Goal: Transaction & Acquisition: Subscribe to service/newsletter

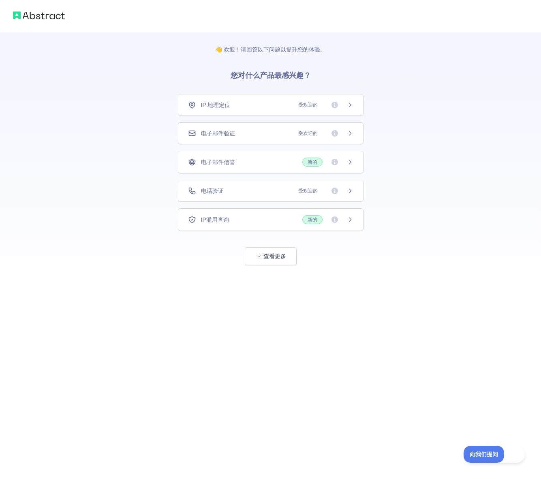
click at [259, 194] on div "电话验证 受欢迎的" at bounding box center [270, 191] width 165 height 8
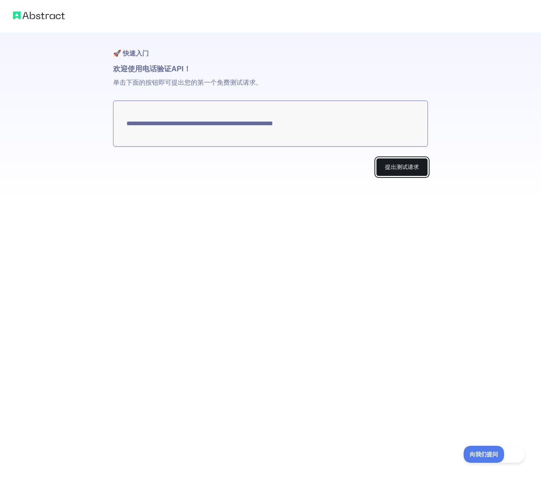
click at [389, 171] on font "提出测试请求" at bounding box center [402, 167] width 34 height 8
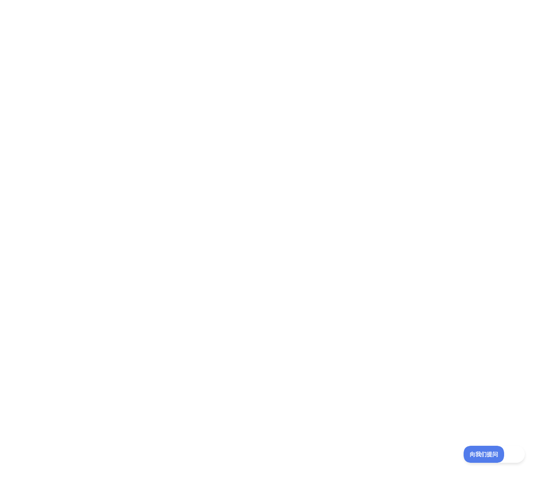
click at [203, 285] on div at bounding box center [270, 239] width 541 height 479
drag, startPoint x: 90, startPoint y: 138, endPoint x: 92, endPoint y: 133, distance: 5.4
click at [90, 138] on div at bounding box center [270, 239] width 541 height 479
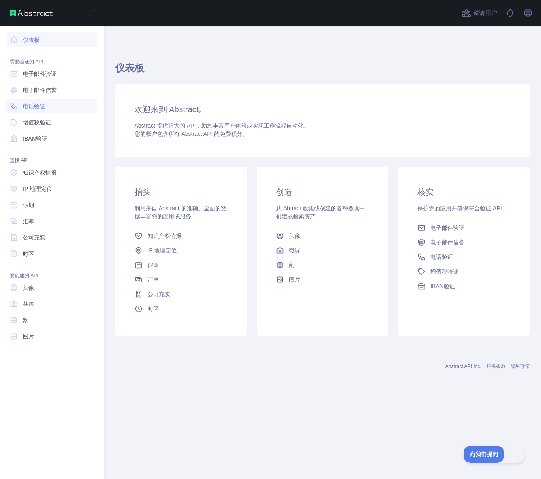
click at [37, 109] on font "电话验证" at bounding box center [34, 106] width 23 height 6
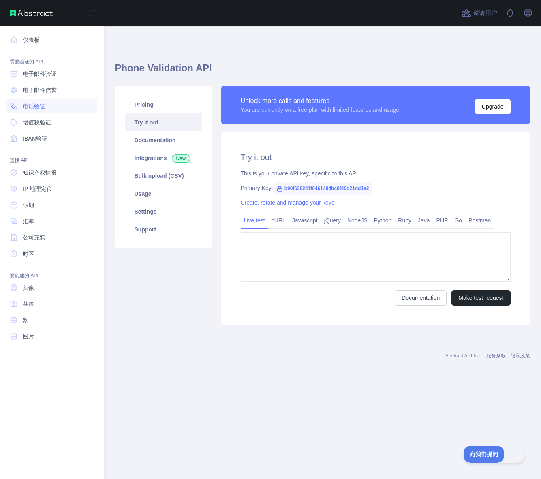
type textarea "**********"
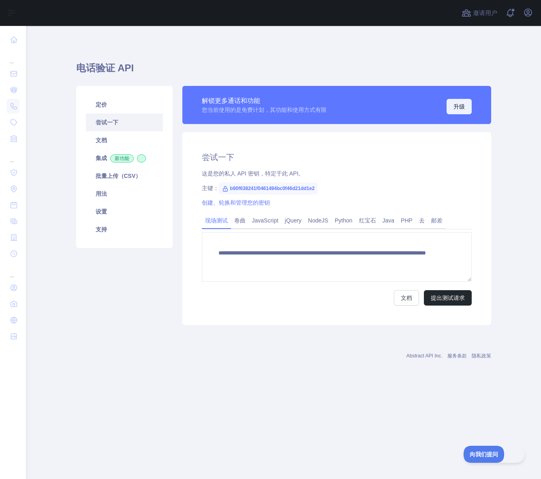
click at [454, 108] on font "升级" at bounding box center [458, 106] width 11 height 6
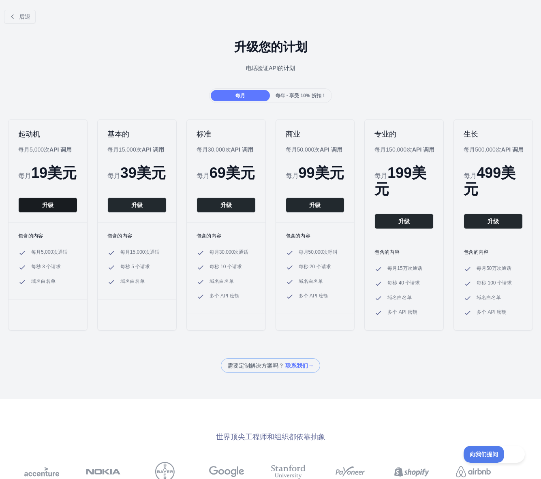
click at [54, 209] on button "升级" at bounding box center [47, 204] width 59 height 15
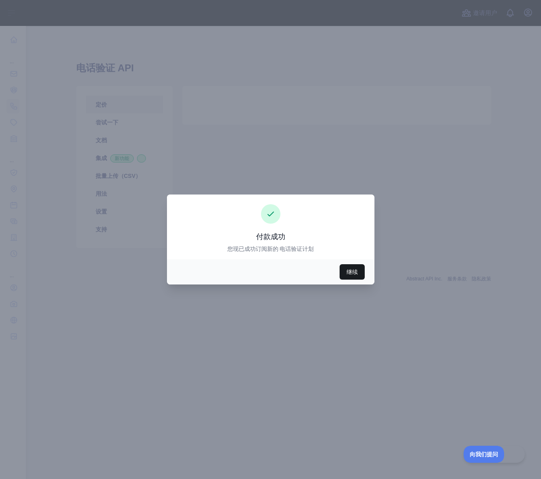
click at [346, 274] on font "继续" at bounding box center [351, 272] width 11 height 6
click at [346, 268] on button "继续" at bounding box center [351, 271] width 25 height 15
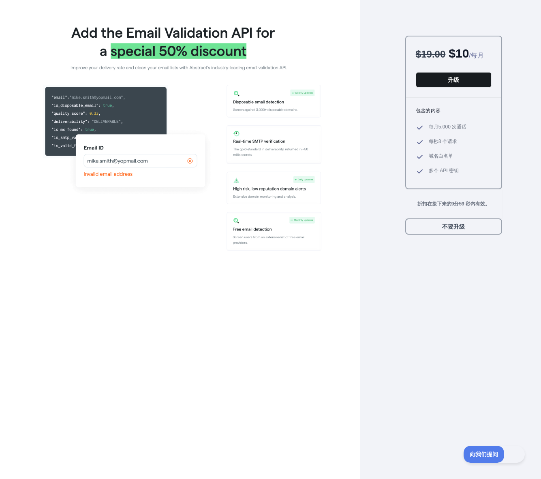
click at [439, 87] on button "升级" at bounding box center [454, 79] width 76 height 15
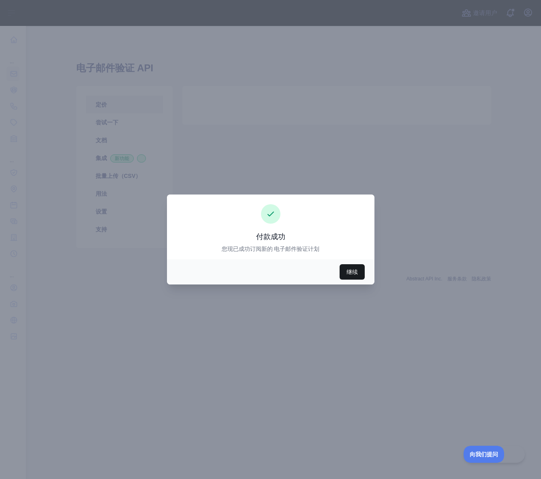
click at [350, 273] on font "继续" at bounding box center [351, 272] width 11 height 6
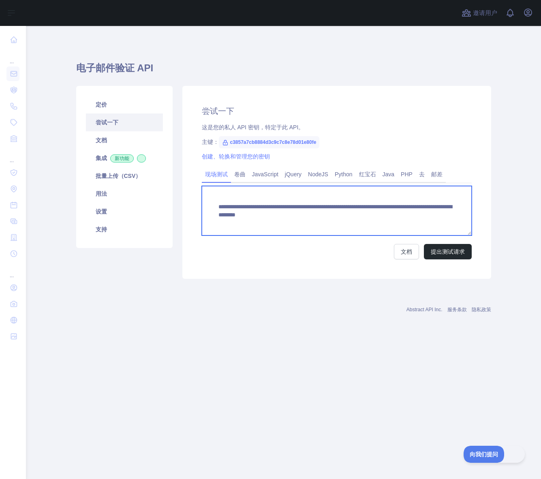
drag, startPoint x: 382, startPoint y: 212, endPoint x: 217, endPoint y: 207, distance: 164.9
click at [217, 207] on textarea "**********" at bounding box center [337, 210] width 270 height 49
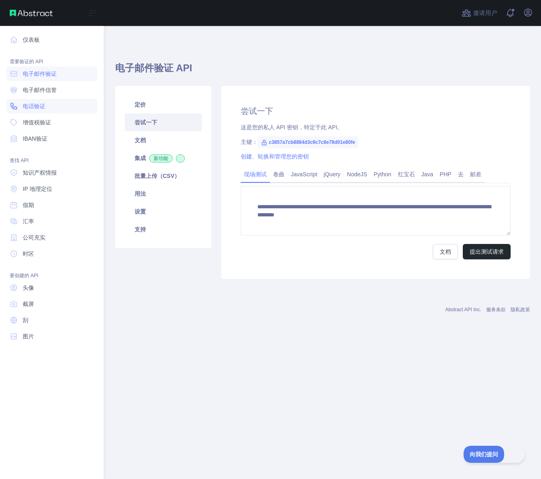
click at [19, 107] on link "电话验证" at bounding box center [51, 106] width 91 height 15
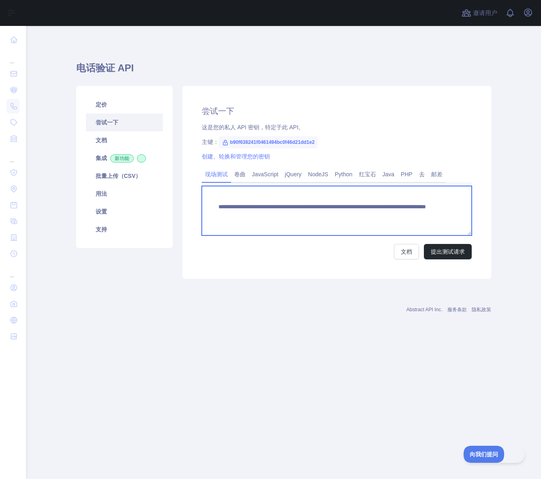
drag, startPoint x: 383, startPoint y: 214, endPoint x: 210, endPoint y: 201, distance: 173.5
click at [210, 201] on textarea "**********" at bounding box center [337, 210] width 270 height 49
